Goal: Use online tool/utility: Utilize a website feature to perform a specific function

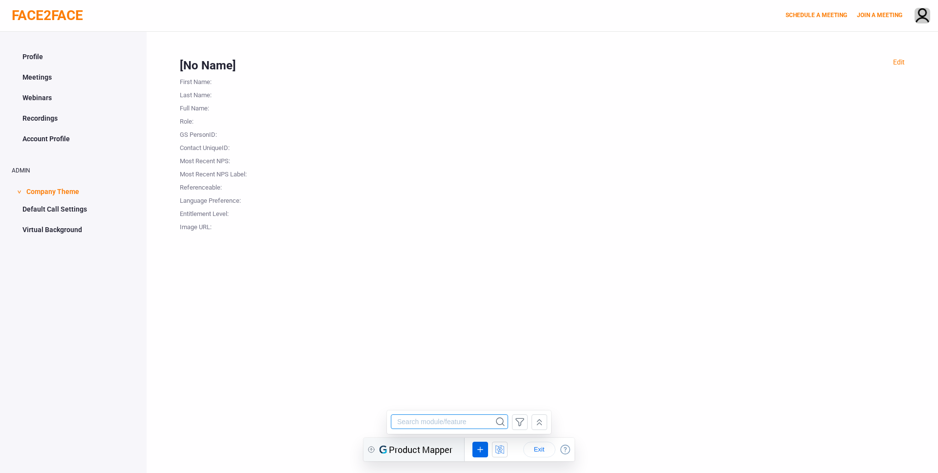
click at [458, 419] on input "string" at bounding box center [442, 421] width 103 height 15
click at [482, 448] on icon at bounding box center [480, 450] width 11 height 12
click at [496, 410] on div "URL Rule" at bounding box center [496, 413] width 28 height 7
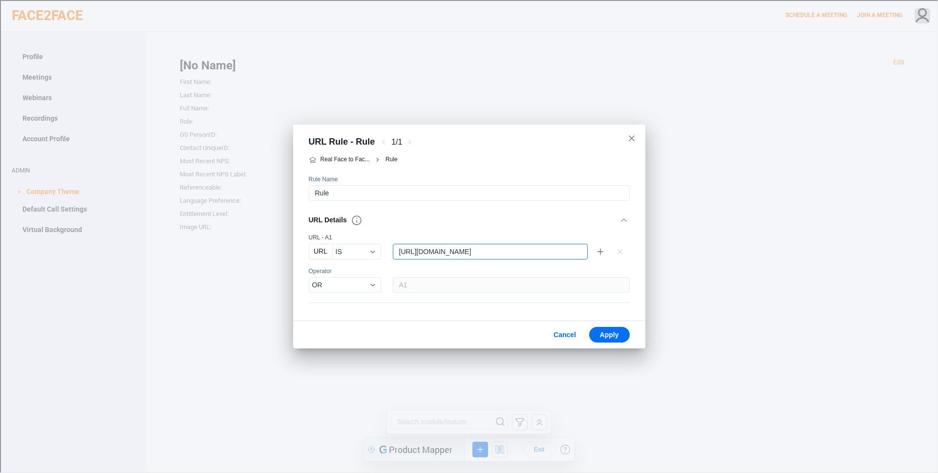
drag, startPoint x: 470, startPoint y: 251, endPoint x: 419, endPoint y: 248, distance: 51.4
click at [419, 248] on input "string" at bounding box center [483, 250] width 182 height 15
type input "https://*.com/*"
click at [630, 134] on icon at bounding box center [631, 137] width 12 height 12
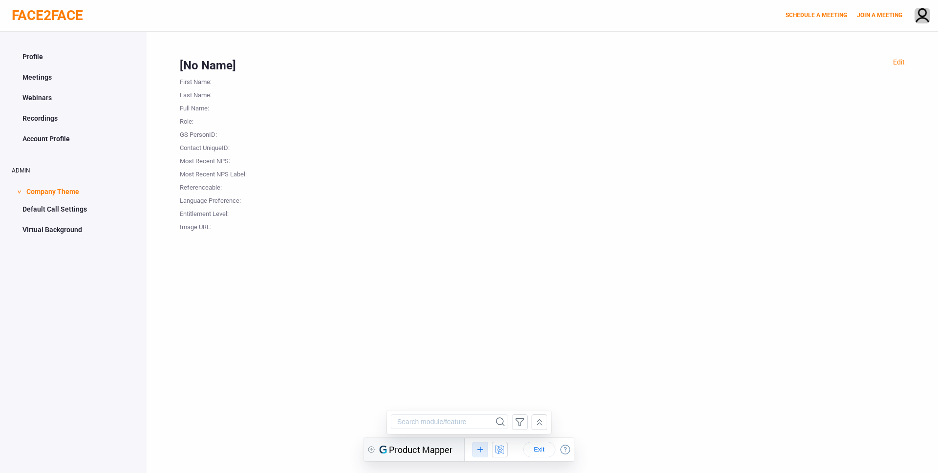
click at [484, 448] on icon at bounding box center [480, 450] width 11 height 12
click at [502, 427] on div "UI Element Rule" at bounding box center [505, 429] width 47 height 7
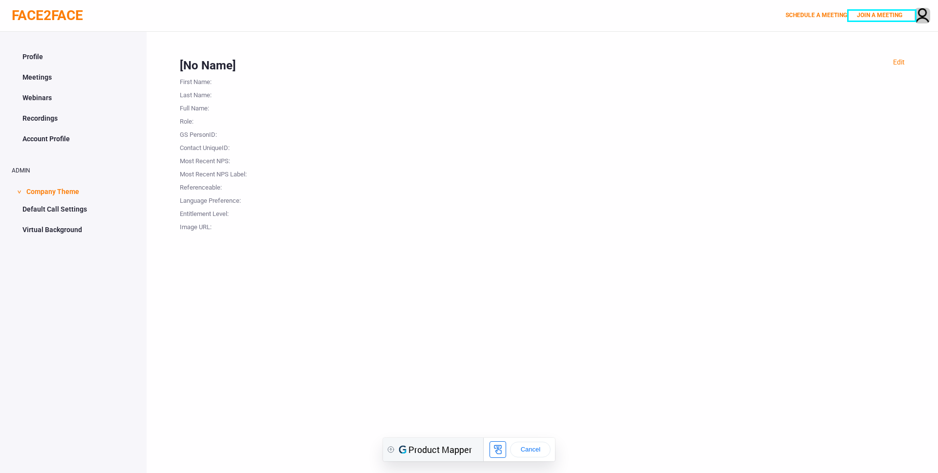
click at [880, 19] on li "JOIN A MEETING" at bounding box center [882, 15] width 65 height 8
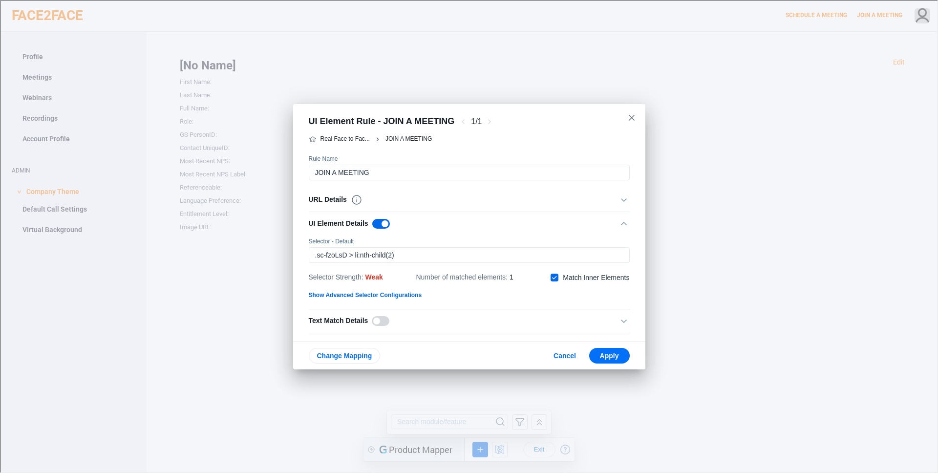
click at [372, 276] on div "weak" at bounding box center [374, 277] width 18 height 12
click at [370, 355] on span "Change Mapping" at bounding box center [343, 355] width 55 height 8
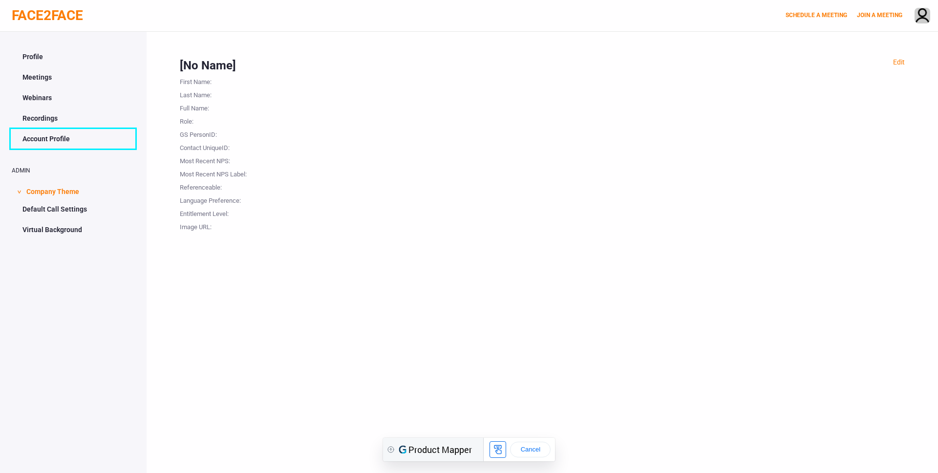
click at [73, 141] on link "Account Profile" at bounding box center [73, 138] width 123 height 19
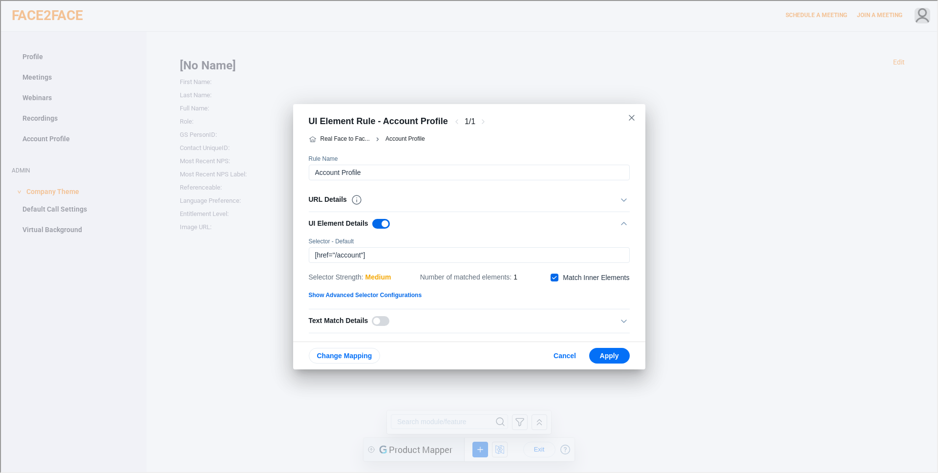
click at [375, 277] on div "medium" at bounding box center [378, 277] width 26 height 12
click at [392, 201] on div "URL Details" at bounding box center [459, 199] width 303 height 12
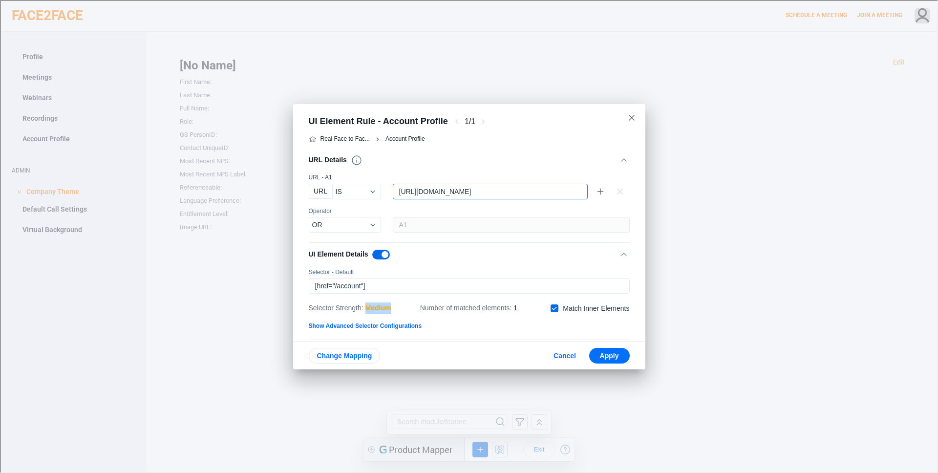
scroll to position [77, 0]
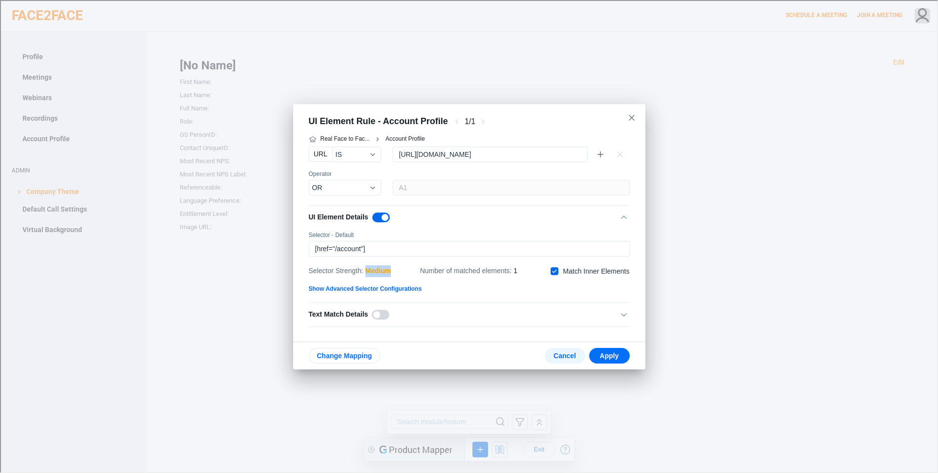
click at [559, 358] on span "Cancel" at bounding box center [564, 355] width 25 height 8
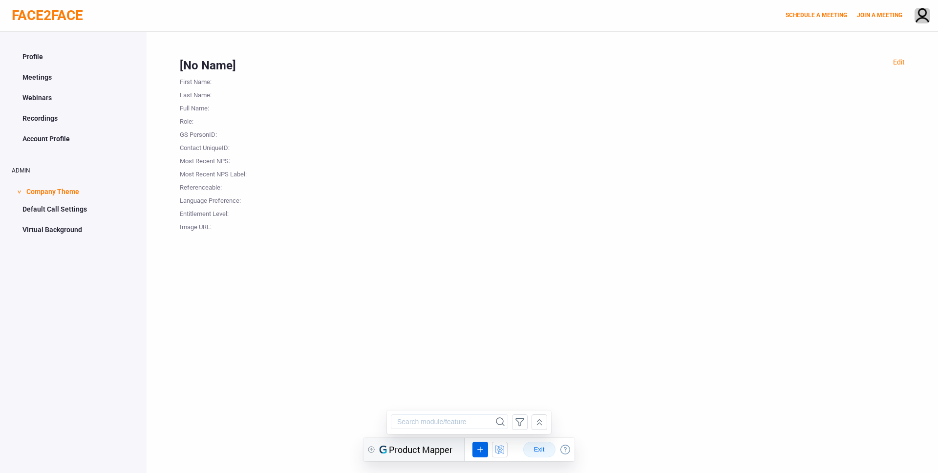
click at [545, 449] on span "Exit" at bounding box center [540, 450] width 16 height 8
